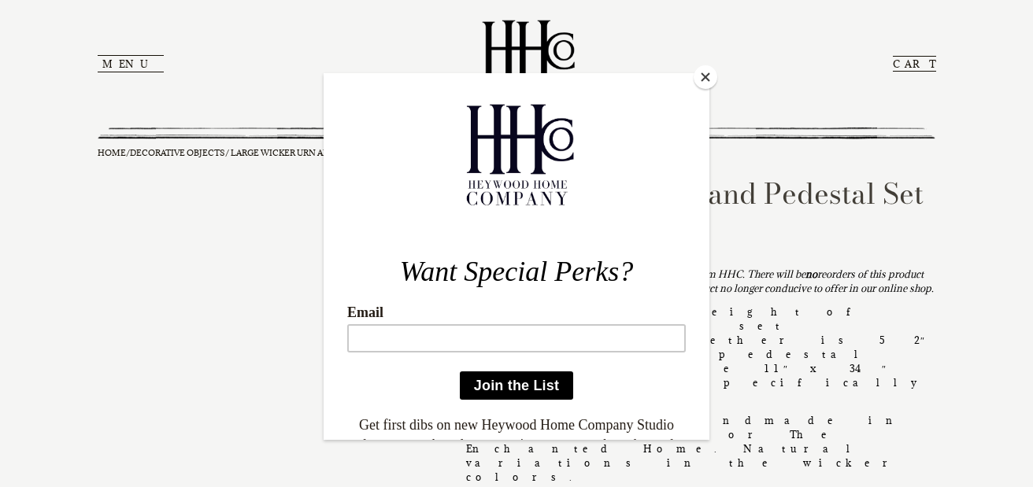
click at [704, 72] on button "Close" at bounding box center [705, 77] width 24 height 24
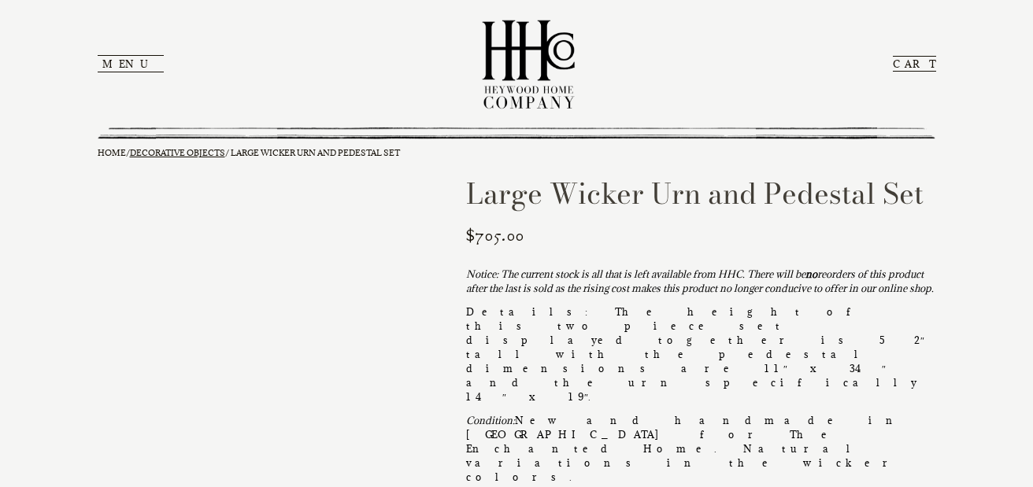
click at [181, 153] on link "Decorative Objects" at bounding box center [177, 152] width 95 height 11
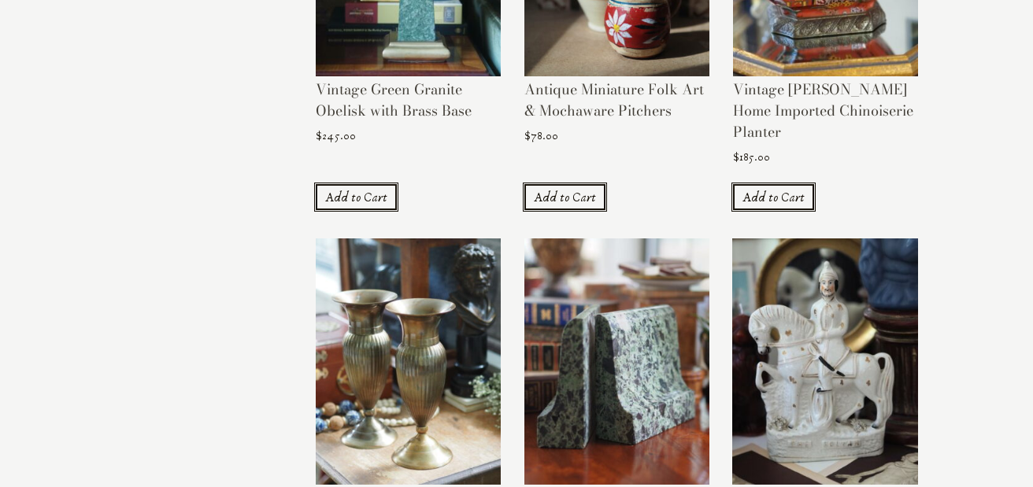
scroll to position [1521, 0]
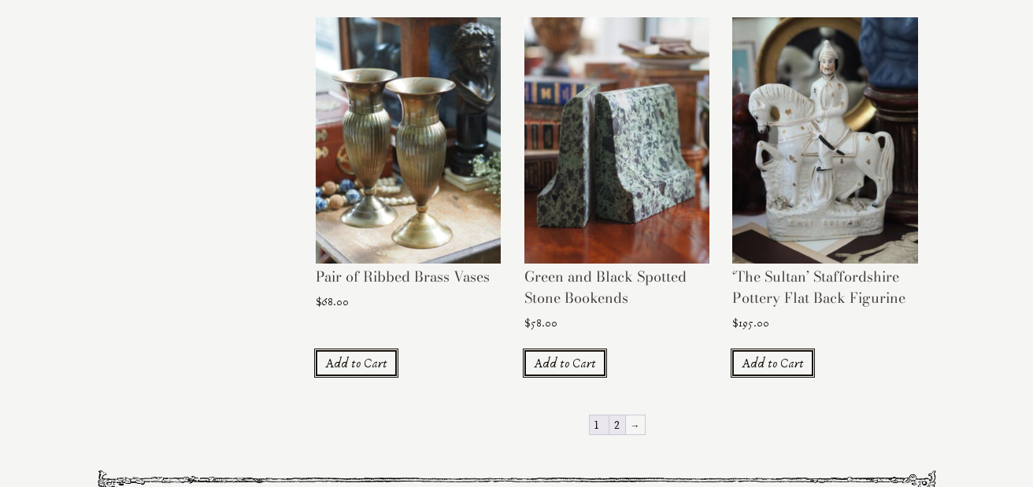
click at [609, 416] on link "2" at bounding box center [617, 425] width 16 height 19
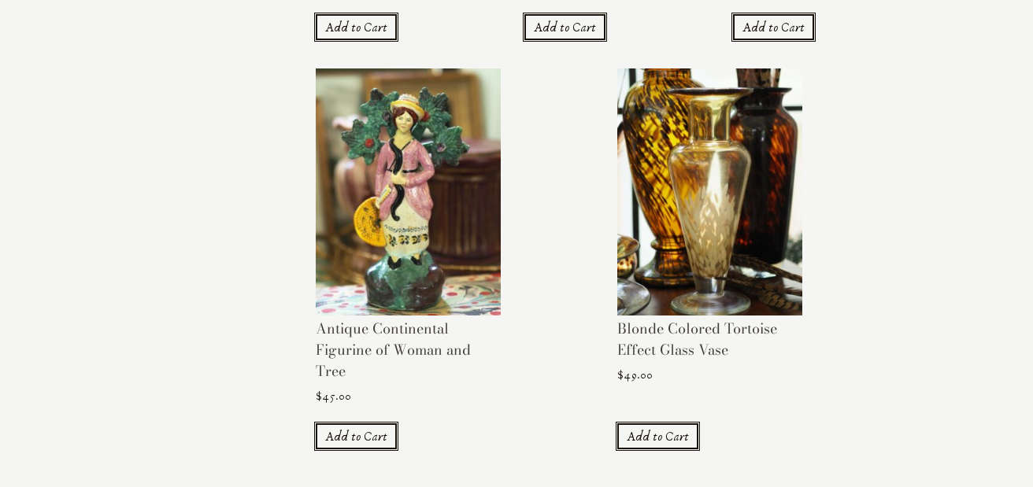
scroll to position [1051, 0]
